Goal: Task Accomplishment & Management: Manage account settings

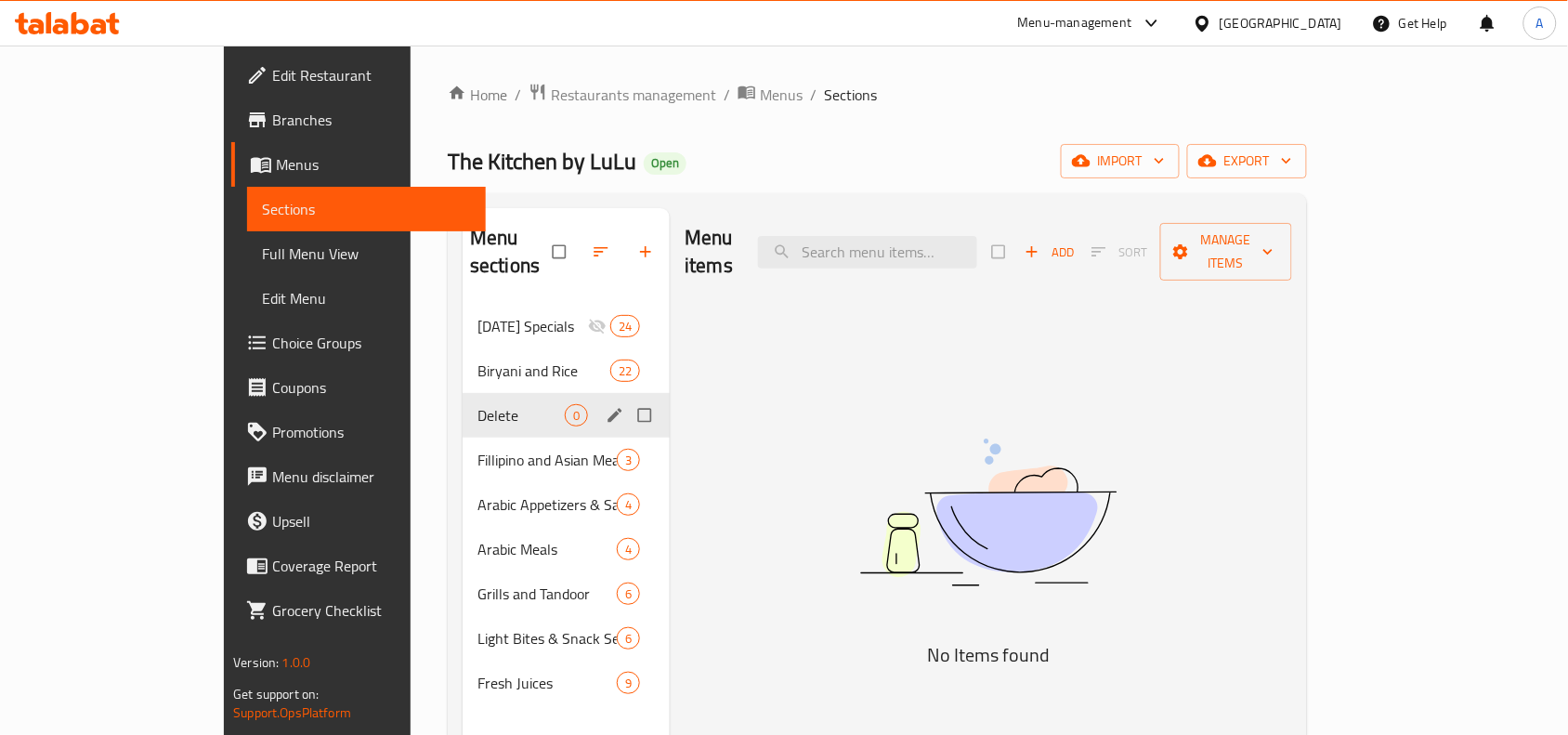
click at [627, 397] on input "Menu sections" at bounding box center [646, 414] width 39 height 35
checkbox input "true"
click at [567, 243] on button "button" at bounding box center [589, 251] width 45 height 41
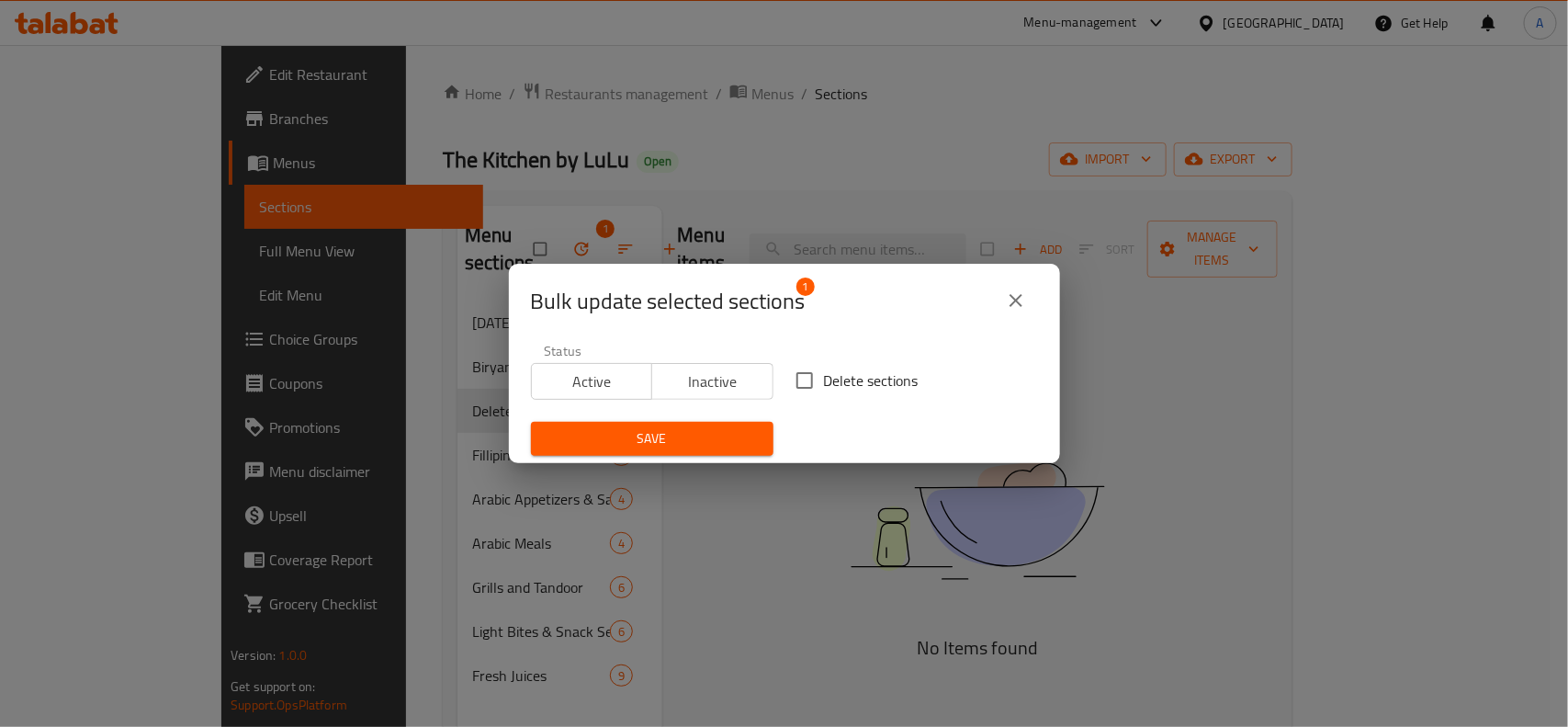
click at [808, 388] on input "Delete sections" at bounding box center [804, 380] width 38 height 38
checkbox input "true"
click at [731, 437] on span "Save" at bounding box center [652, 438] width 213 height 23
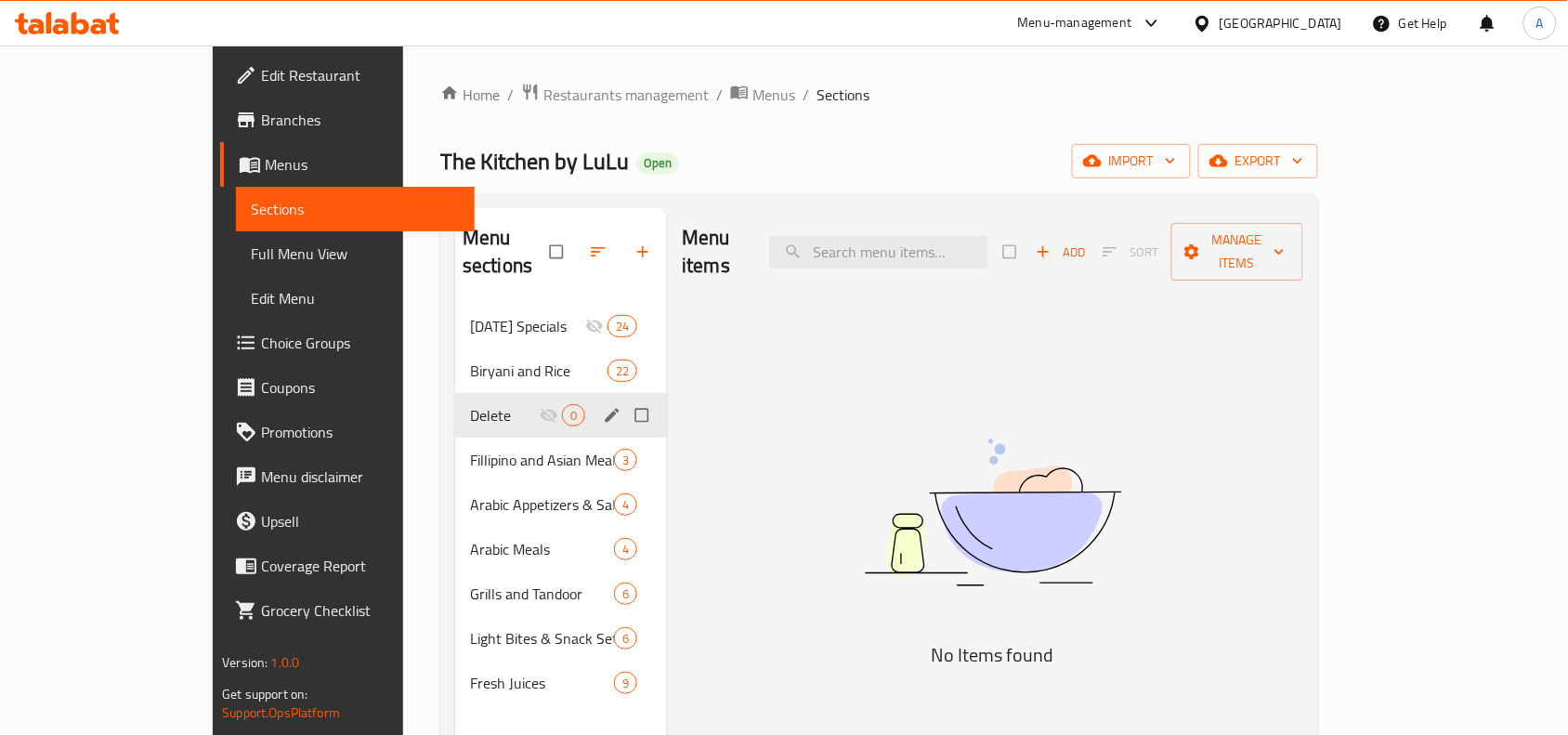
click at [624, 397] on input "Menu sections" at bounding box center [643, 414] width 39 height 35
checkbox input "true"
click at [571, 243] on icon "button" at bounding box center [581, 252] width 19 height 19
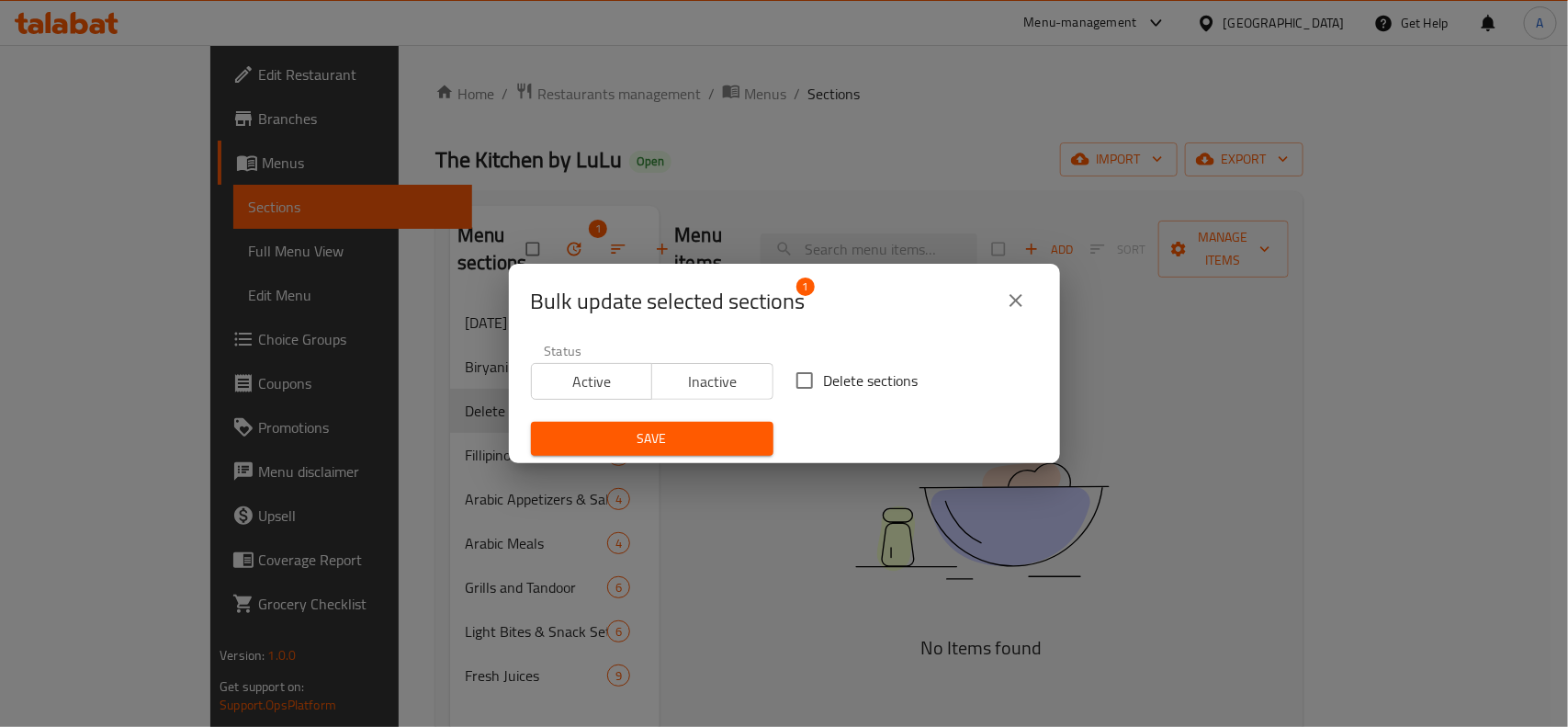
click at [824, 388] on span "Delete sections" at bounding box center [871, 381] width 95 height 23
click at [821, 388] on input "Delete sections" at bounding box center [804, 380] width 38 height 38
checkbox input "true"
click at [654, 461] on div "Save" at bounding box center [652, 439] width 264 height 56
click at [654, 450] on span "Save" at bounding box center [652, 438] width 213 height 23
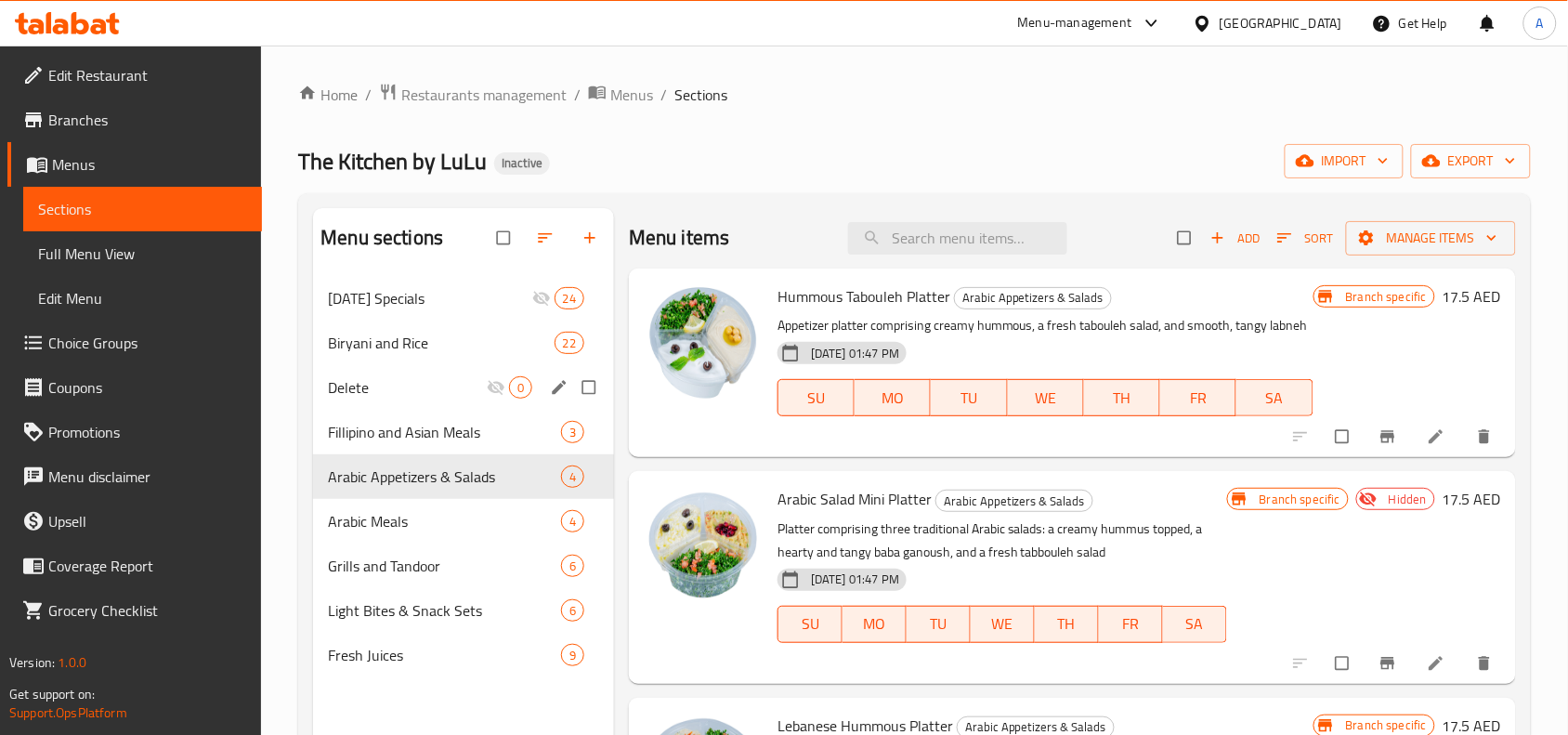
click at [590, 393] on input "Menu sections" at bounding box center [590, 387] width 39 height 35
checkbox input "true"
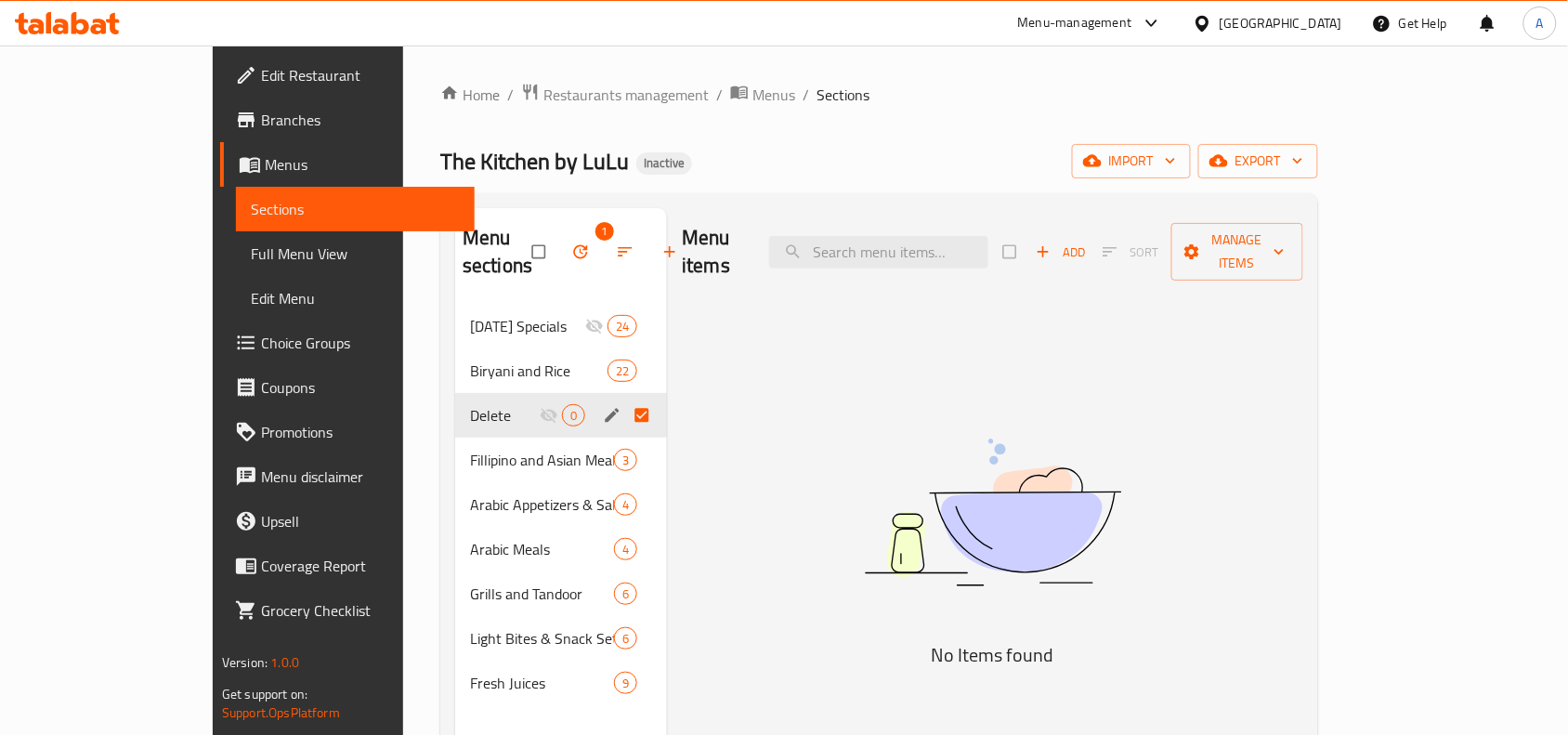
click at [561, 248] on button "button" at bounding box center [582, 251] width 45 height 41
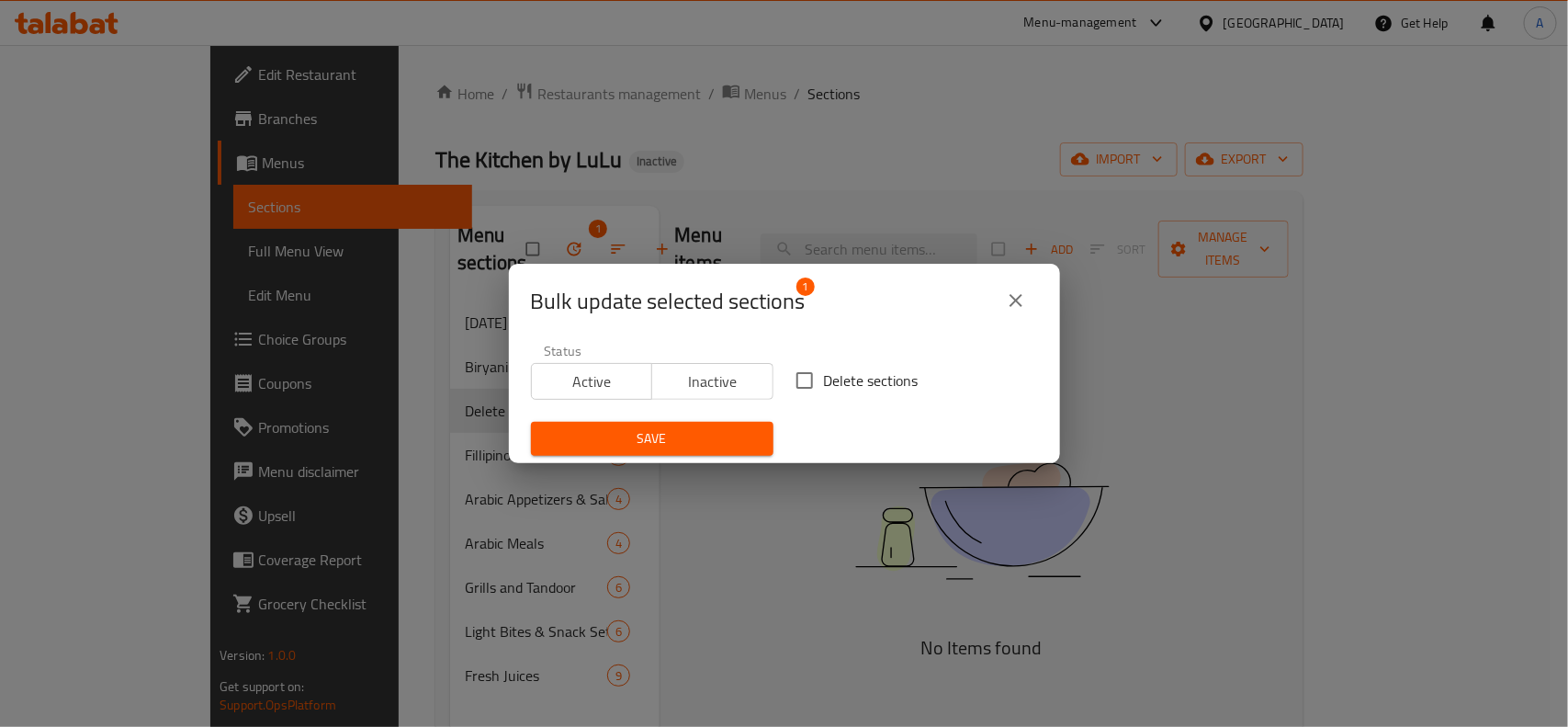
click at [809, 374] on input "Delete sections" at bounding box center [804, 380] width 38 height 38
checkbox input "true"
click at [739, 434] on span "Save" at bounding box center [652, 438] width 213 height 23
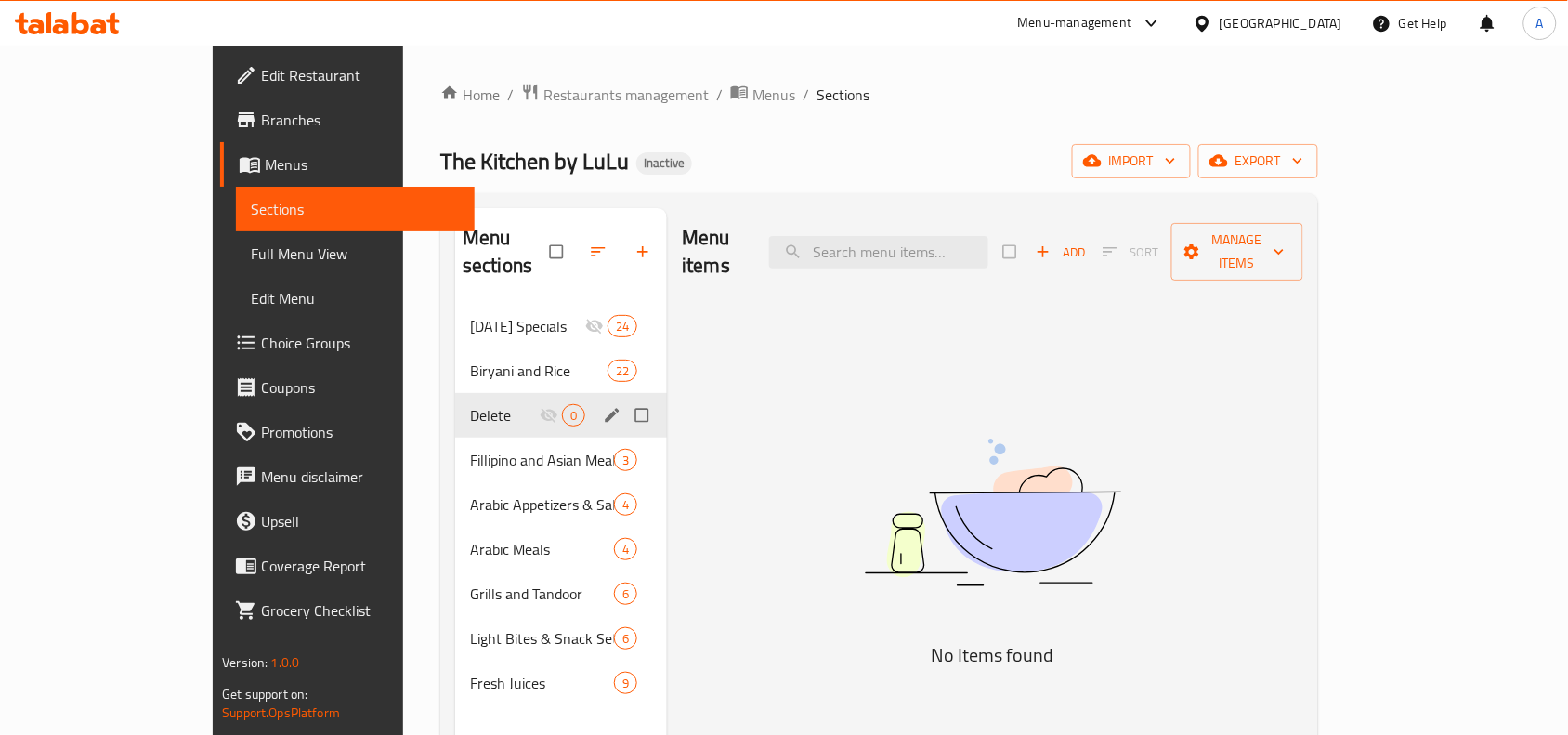
click at [624, 397] on input "Menu sections" at bounding box center [643, 414] width 39 height 35
checkbox input "true"
click at [574, 246] on icon "button" at bounding box center [581, 252] width 14 height 14
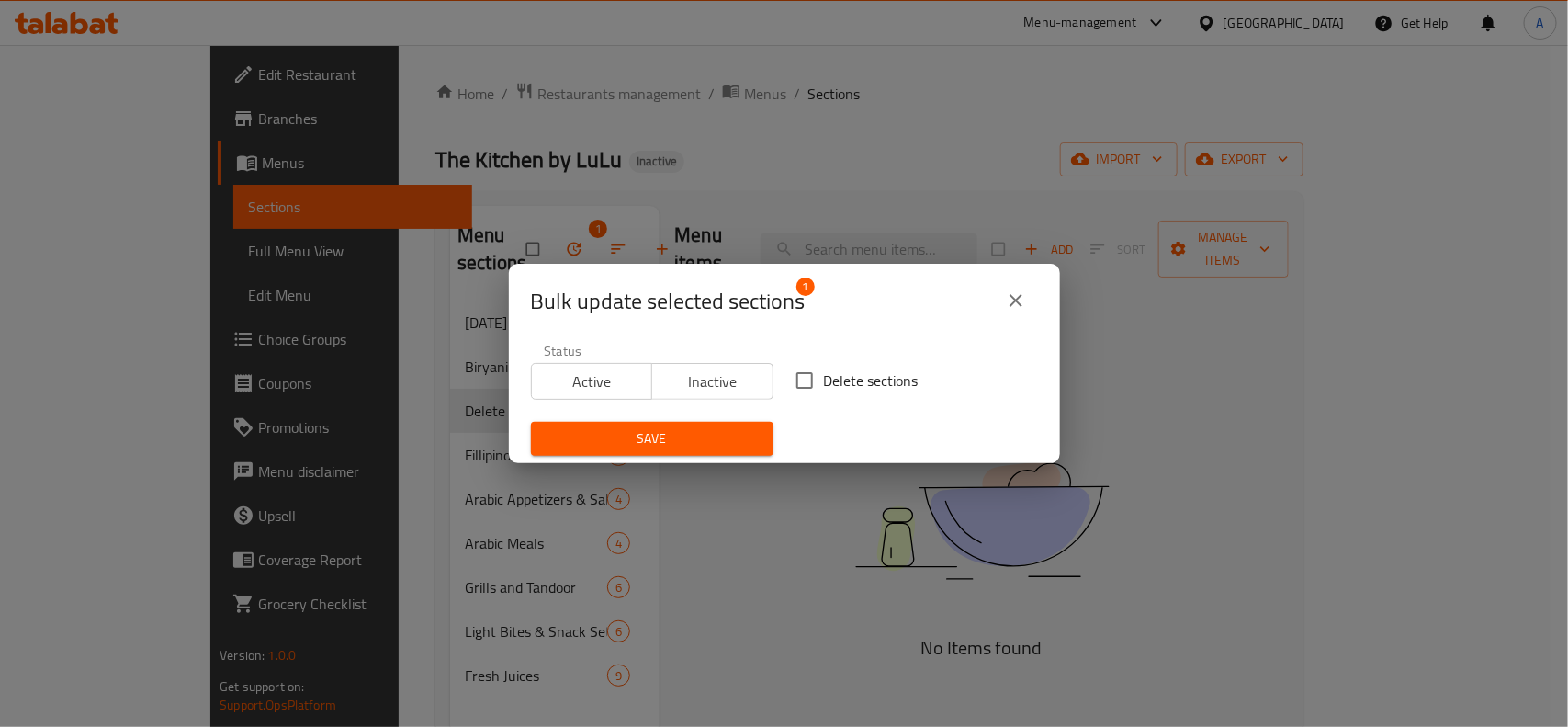
click at [856, 391] on span "Delete sections" at bounding box center [871, 381] width 95 height 23
click at [824, 392] on input "Delete sections" at bounding box center [804, 380] width 38 height 38
checkbox input "true"
click at [699, 436] on span "Save" at bounding box center [652, 438] width 213 height 23
